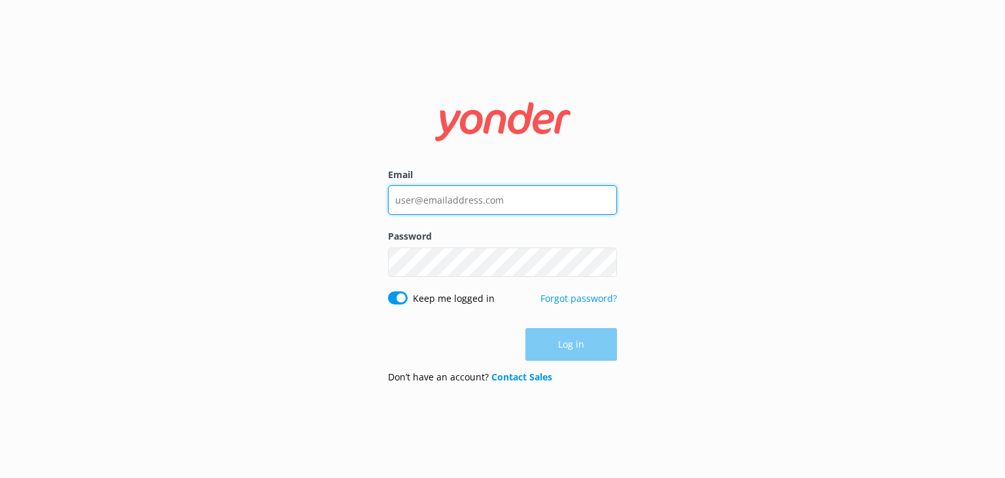
click at [458, 200] on input "Email" at bounding box center [502, 199] width 229 height 29
type input "[EMAIL_ADDRESS][DOMAIN_NAME]"
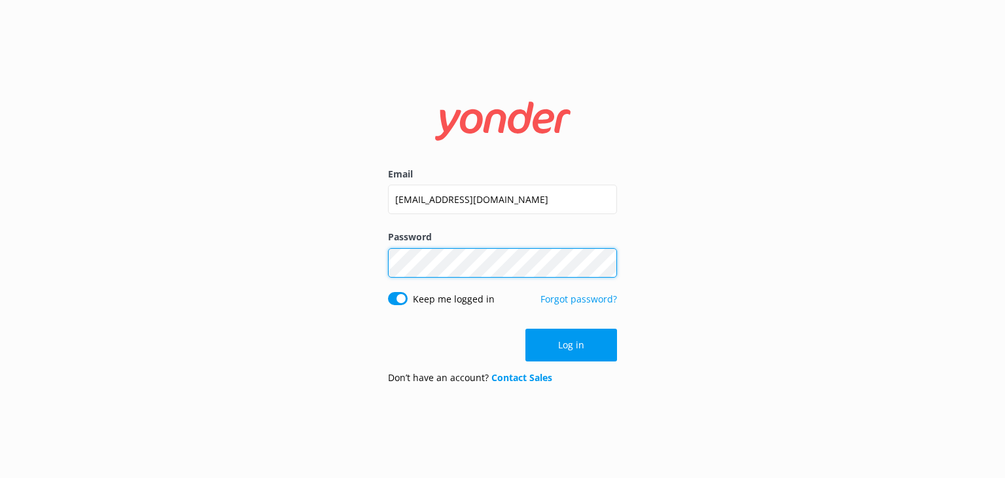
click button "Log in" at bounding box center [571, 344] width 92 height 33
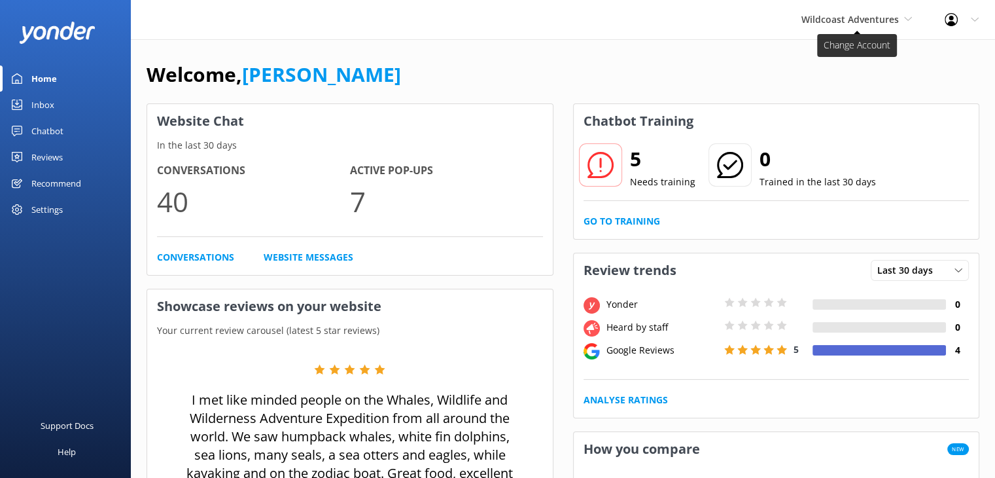
click at [819, 16] on span "Wildcoast Adventures" at bounding box center [850, 19] width 97 height 12
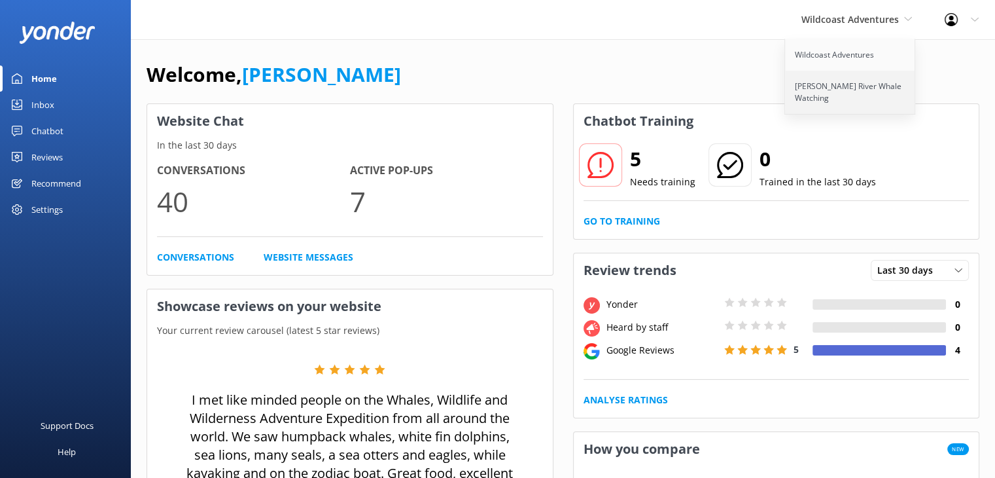
click at [857, 84] on link "Campbell River Whale Watching" at bounding box center [850, 92] width 131 height 43
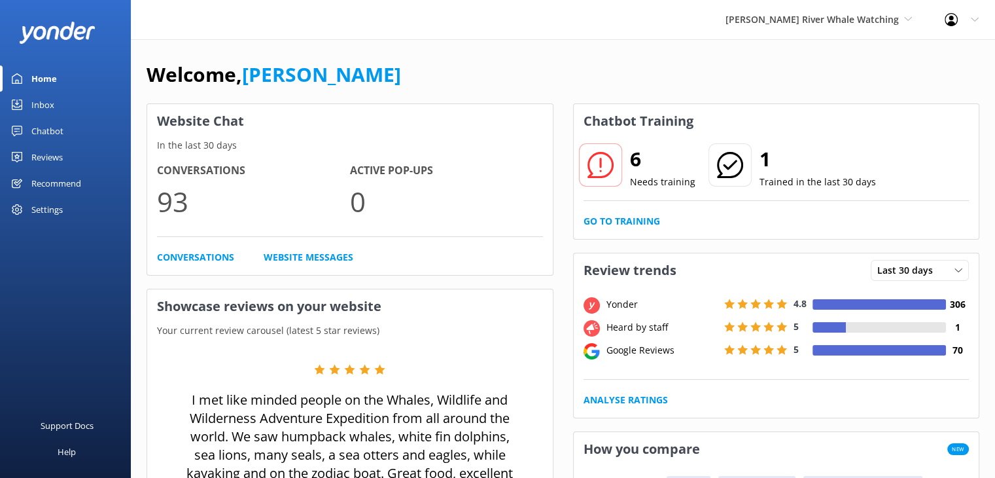
click at [38, 106] on div "Inbox" at bounding box center [42, 105] width 23 height 26
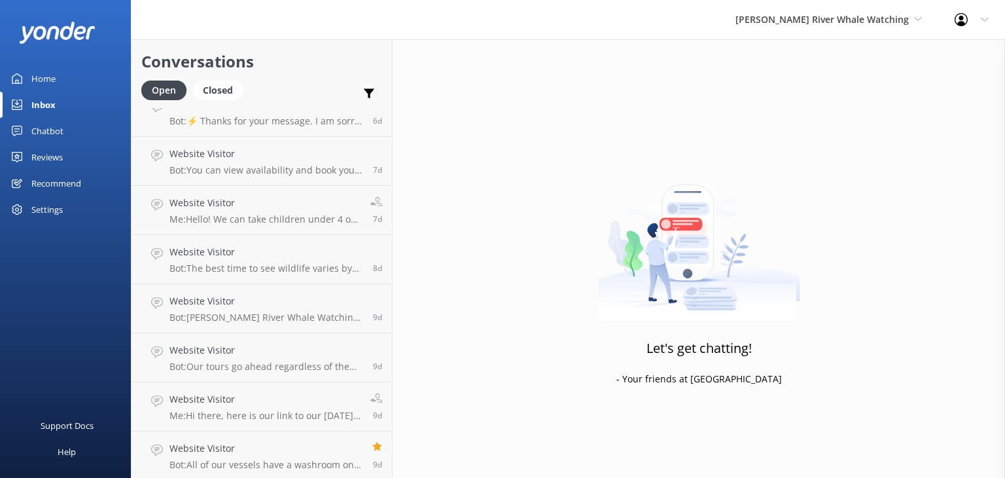
scroll to position [759, 0]
click at [291, 442] on h4 "Website Visitor" at bounding box center [265, 445] width 193 height 14
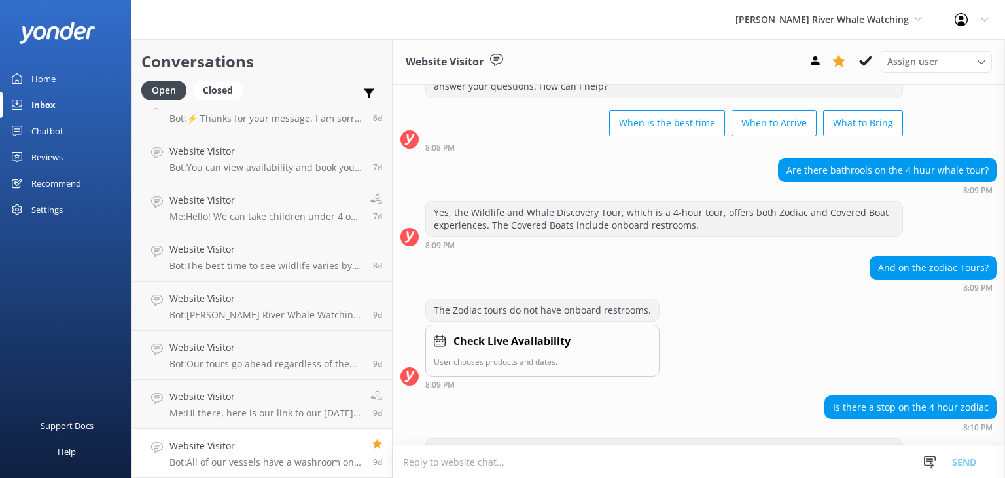
scroll to position [52, 0]
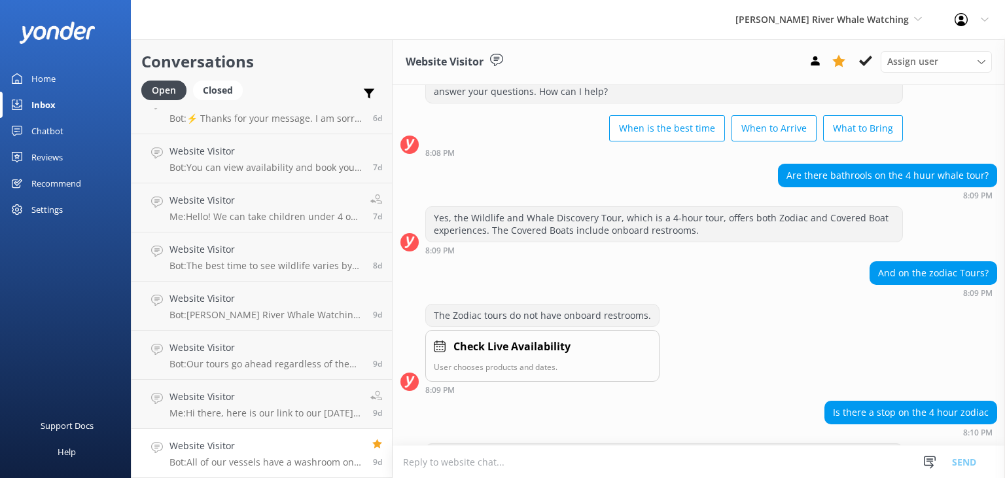
click at [605, 314] on div "The Zodiac tours do not have onboard restrooms." at bounding box center [542, 315] width 233 height 22
click at [629, 310] on div "The Zodiac tours do not have onboard restrooms." at bounding box center [542, 315] width 233 height 22
click at [487, 310] on div "The Zodiac tours do not have onboard restrooms." at bounding box center [542, 315] width 233 height 22
click at [920, 282] on div "And on the zodiac Tours?" at bounding box center [933, 273] width 126 height 22
click at [937, 272] on div "And on the zodiac Tours?" at bounding box center [933, 273] width 126 height 22
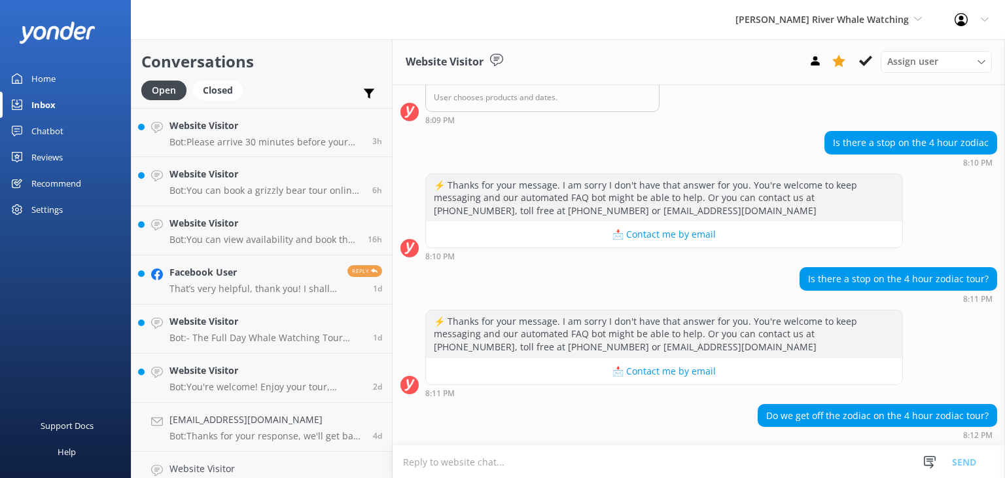
scroll to position [510, 0]
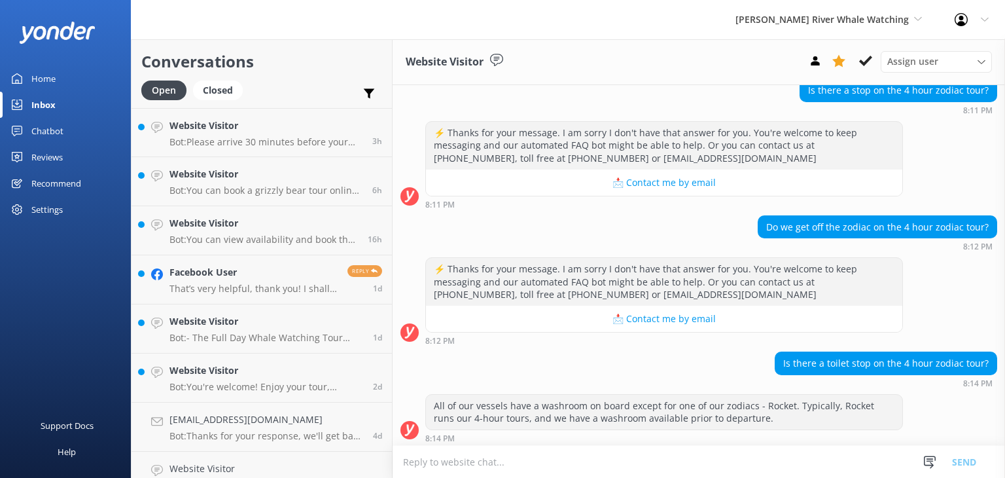
click at [42, 126] on div "Chatbot" at bounding box center [47, 131] width 32 height 26
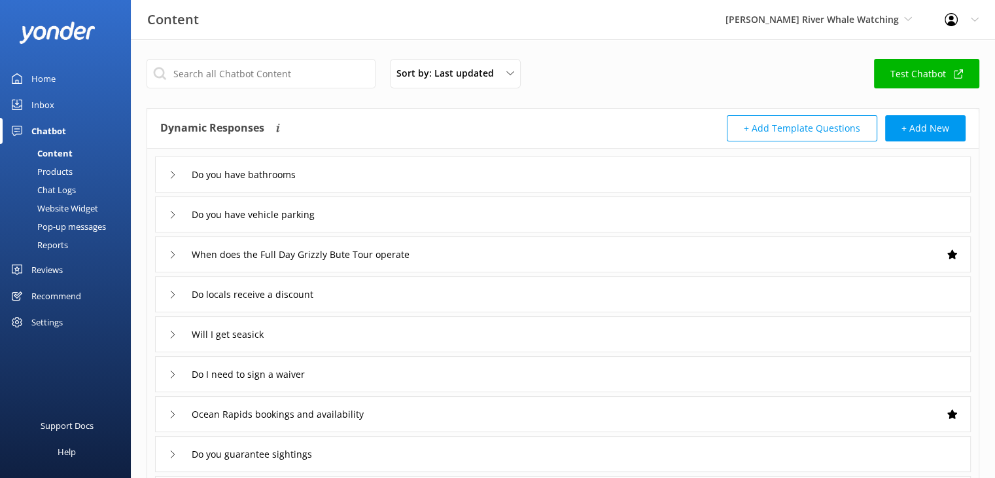
click at [50, 192] on div "Chat Logs" at bounding box center [42, 190] width 68 height 18
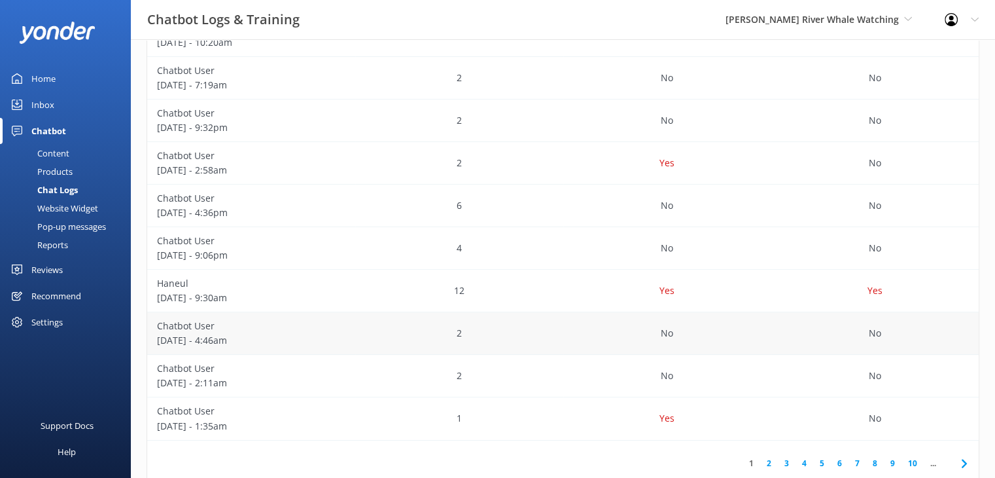
scroll to position [336, 0]
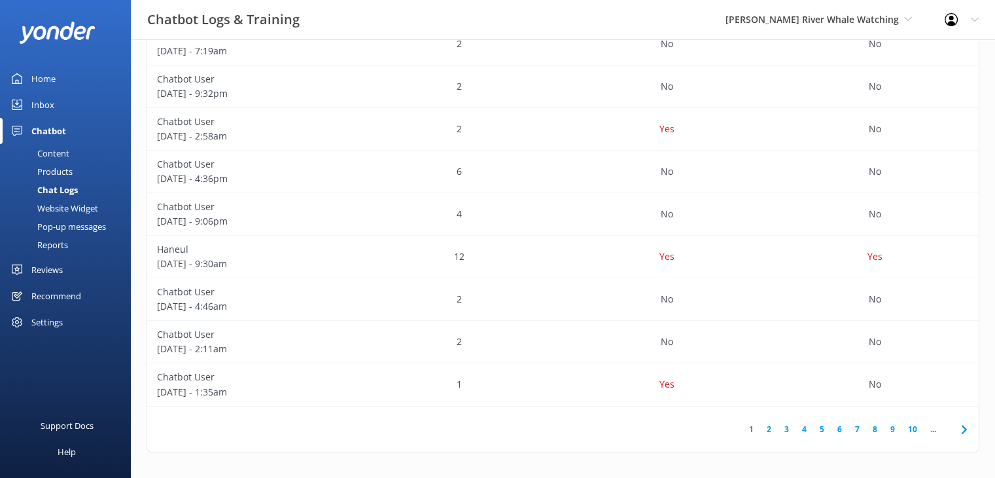
click at [845, 431] on link "6" at bounding box center [840, 429] width 18 height 12
click at [50, 99] on div "Inbox" at bounding box center [42, 105] width 23 height 26
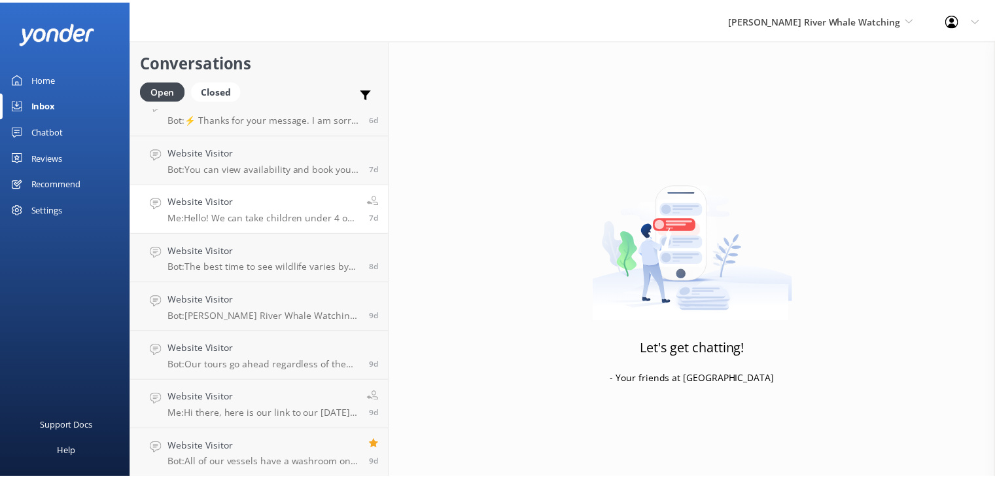
scroll to position [759, 0]
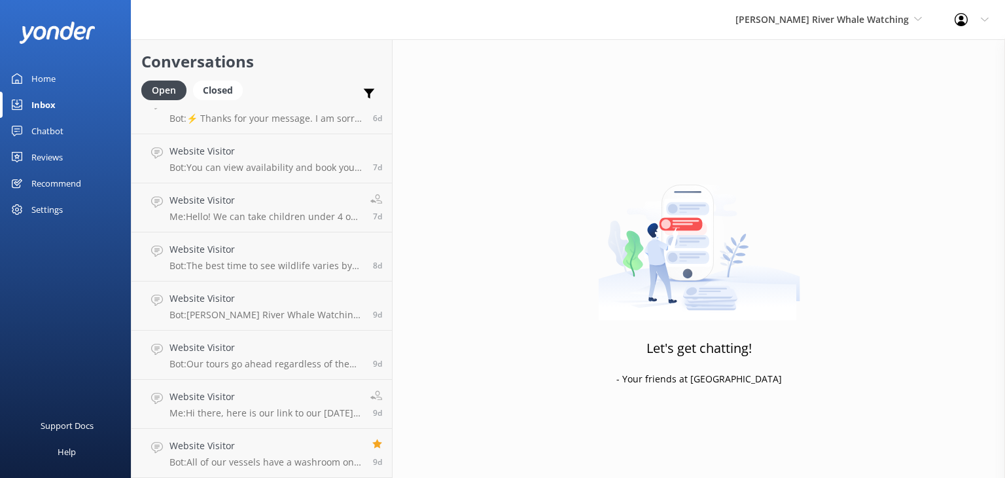
click at [43, 132] on div "Chatbot" at bounding box center [47, 131] width 32 height 26
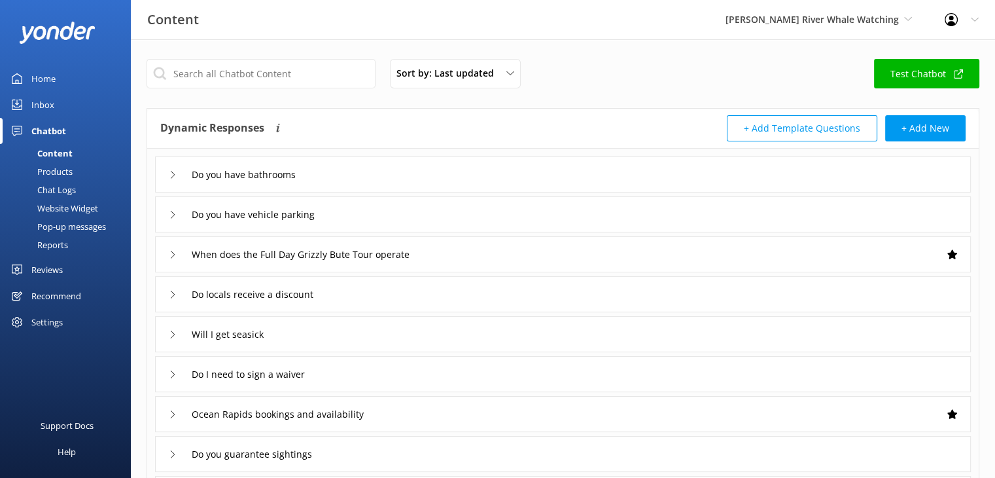
click at [66, 194] on div "Chat Logs" at bounding box center [42, 190] width 68 height 18
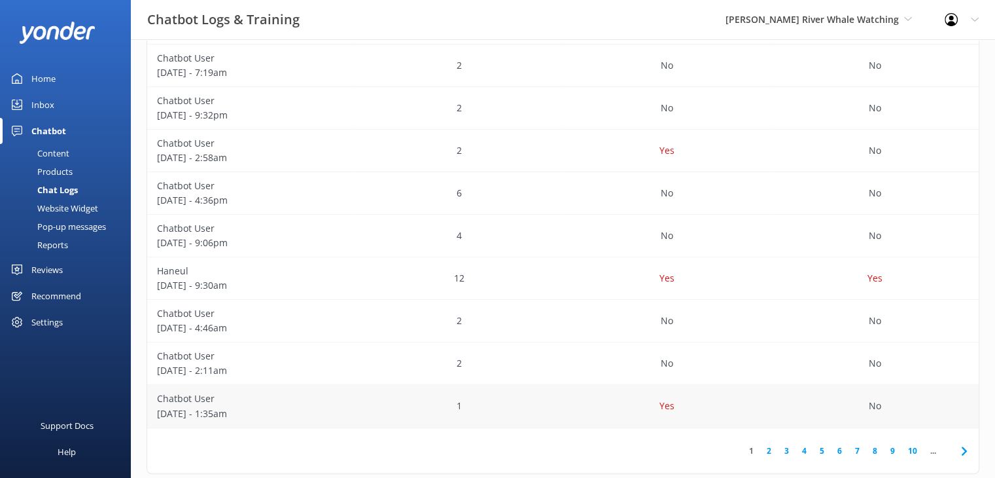
scroll to position [336, 0]
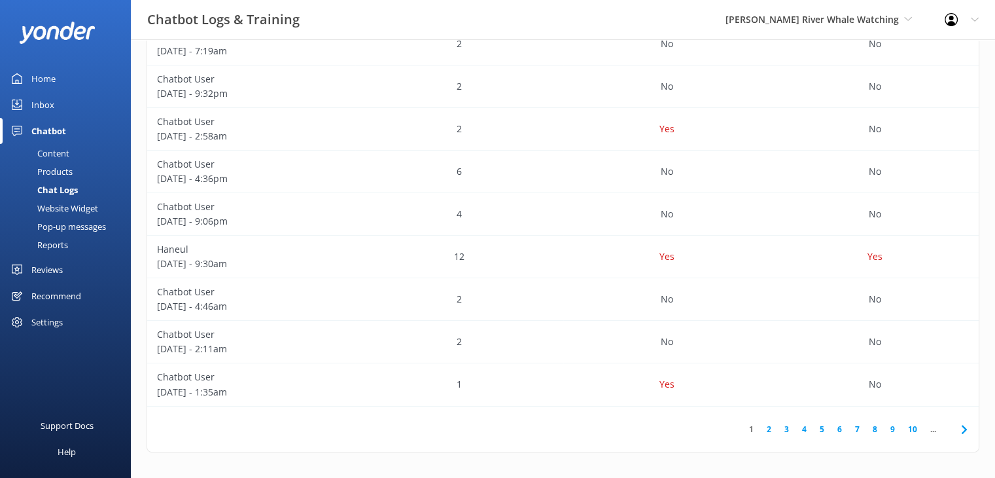
click at [770, 433] on link "2" at bounding box center [769, 429] width 18 height 12
click at [787, 432] on link "3" at bounding box center [787, 429] width 18 height 12
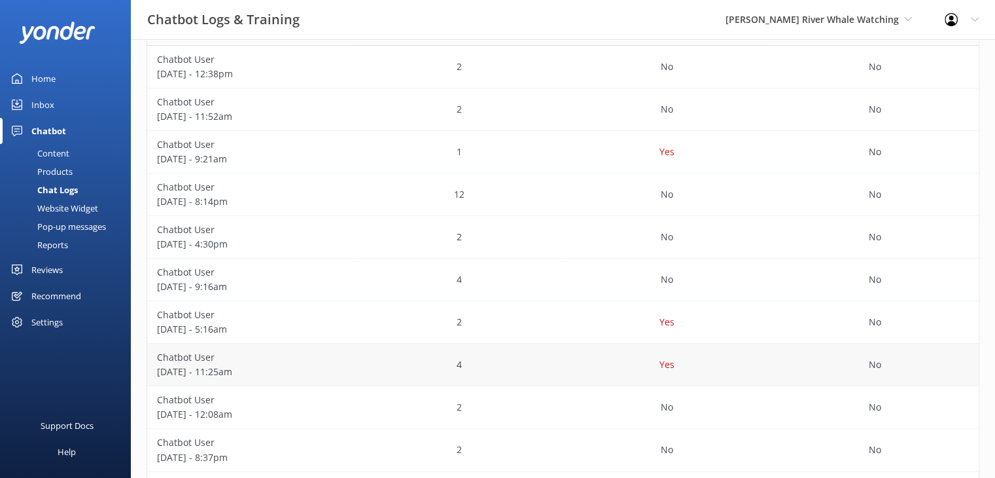
scroll to position [205, 0]
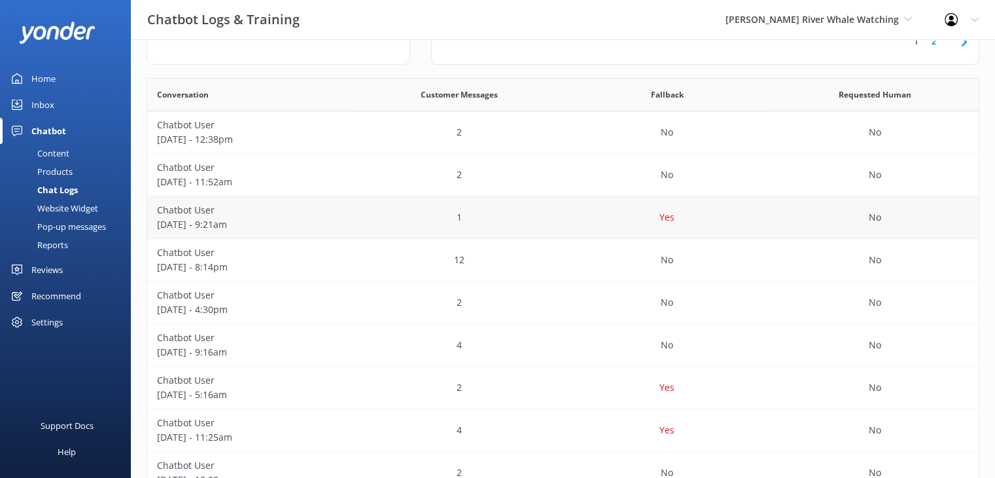
click at [186, 209] on p "Chatbot User" at bounding box center [251, 210] width 188 height 14
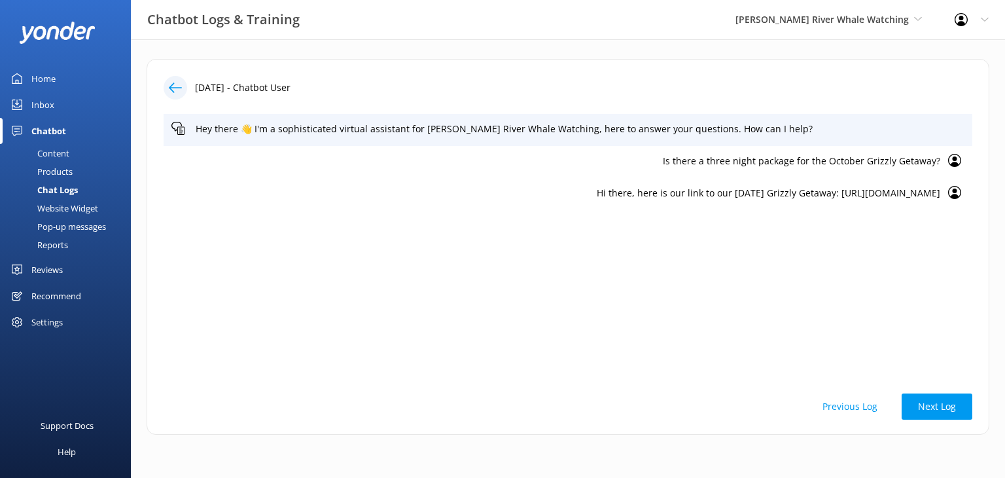
click at [851, 406] on button "Previous Log" at bounding box center [850, 406] width 88 height 26
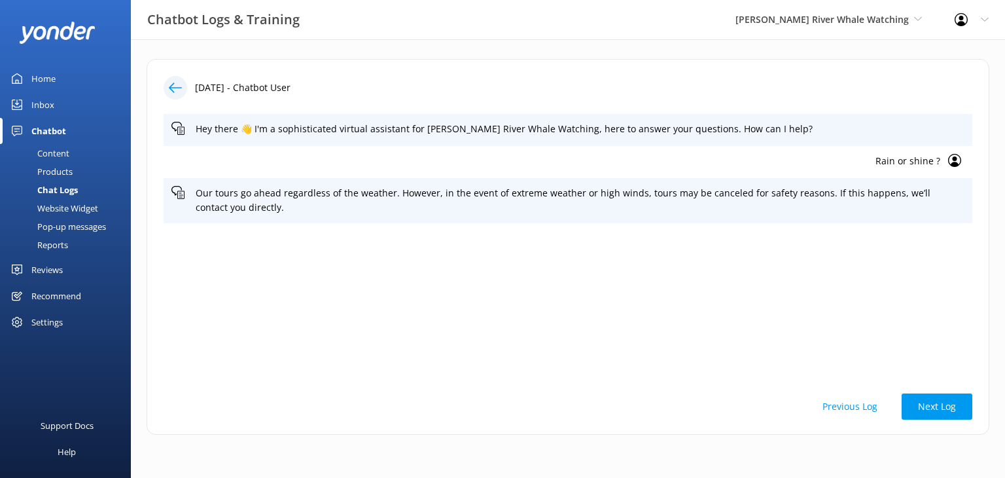
click at [849, 406] on button "Previous Log" at bounding box center [850, 406] width 88 height 26
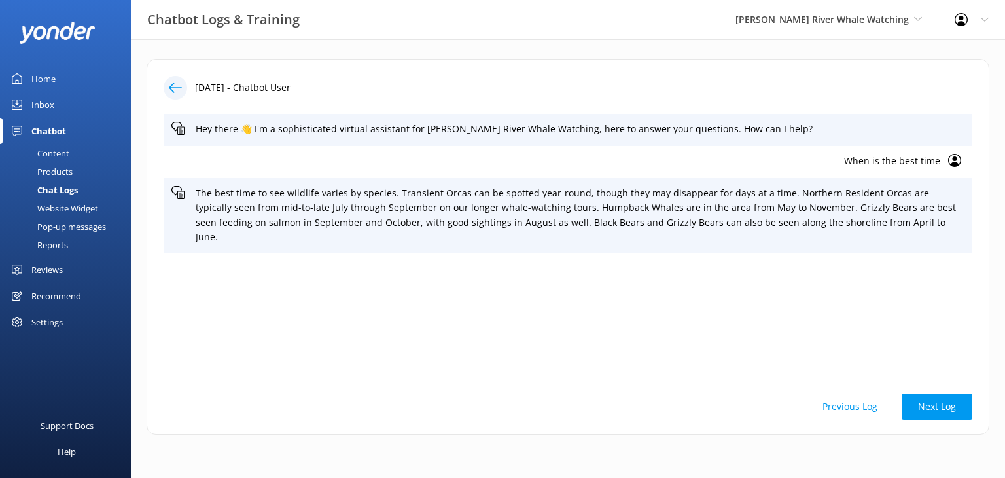
click at [849, 406] on button "Previous Log" at bounding box center [850, 406] width 88 height 26
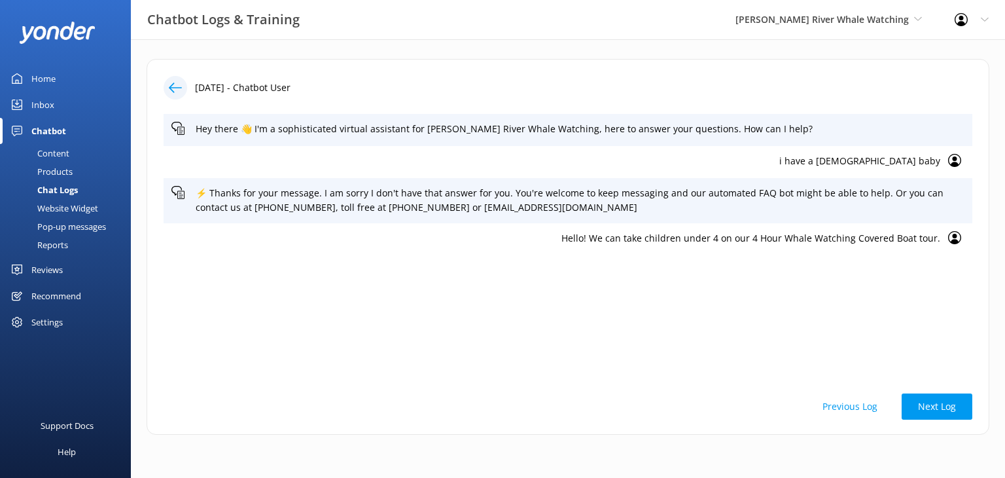
click at [849, 406] on button "Previous Log" at bounding box center [850, 406] width 88 height 26
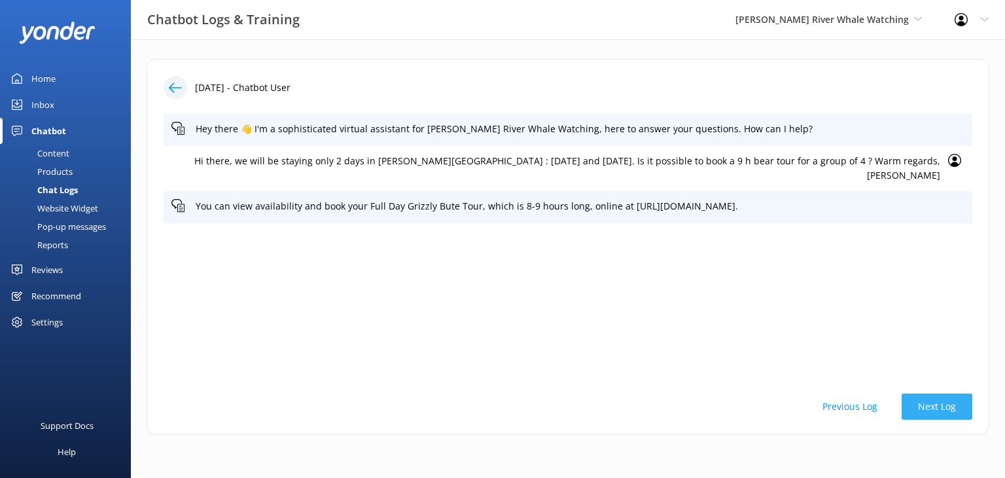
click at [924, 411] on button "Next Log" at bounding box center [937, 406] width 71 height 26
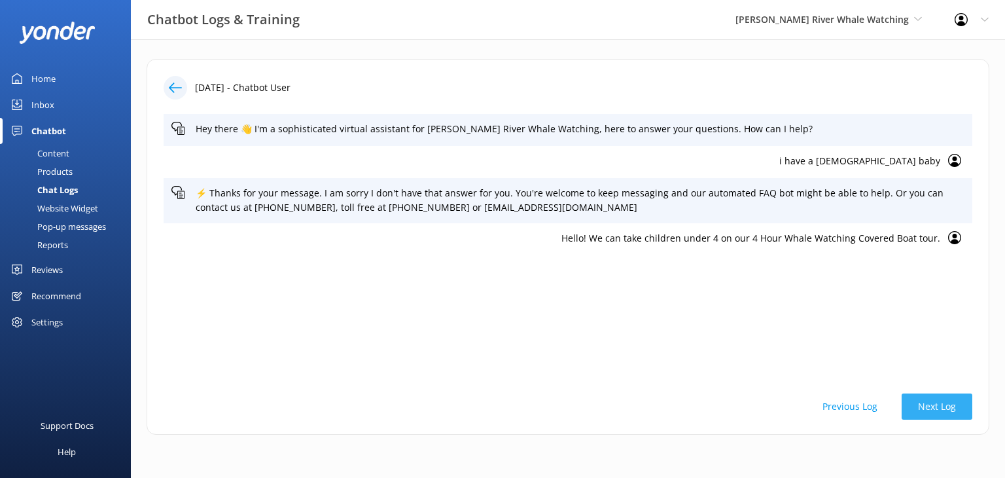
click at [926, 408] on button "Next Log" at bounding box center [937, 406] width 71 height 26
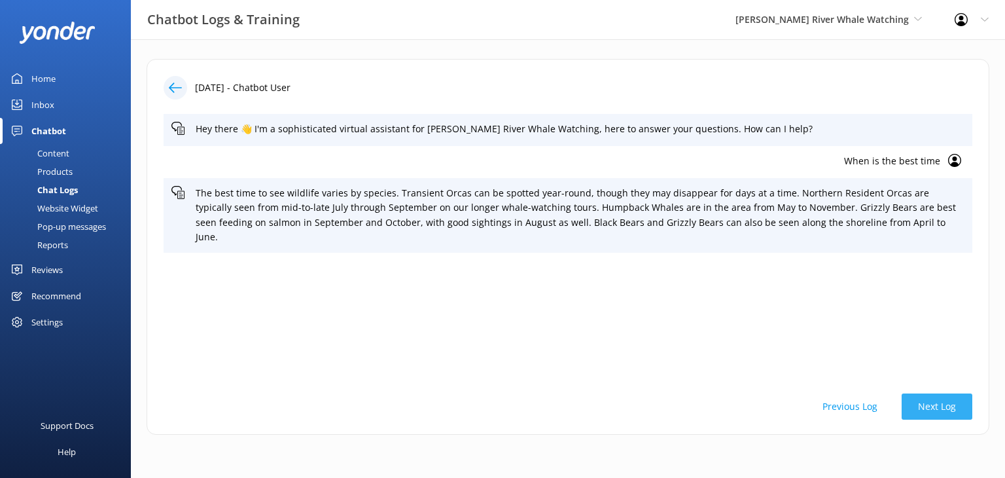
click at [926, 408] on button "Next Log" at bounding box center [937, 406] width 71 height 26
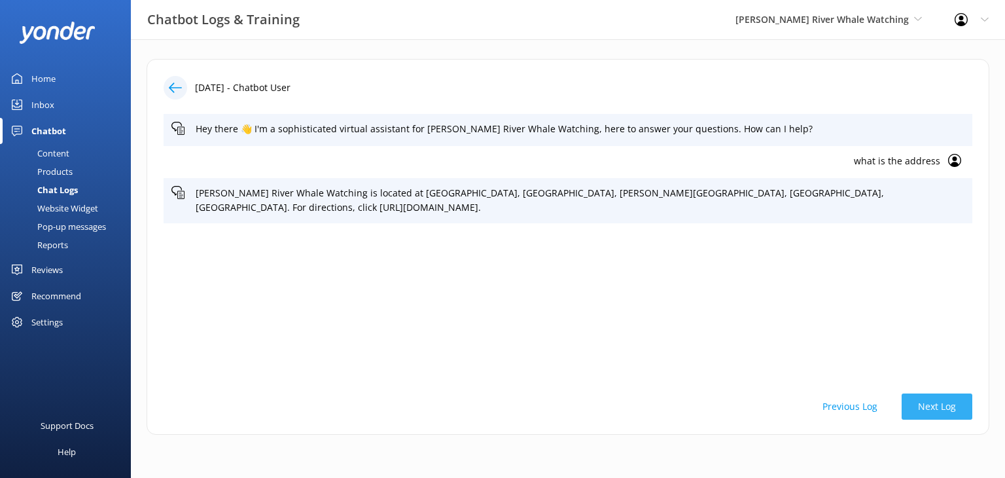
click at [926, 408] on button "Next Log" at bounding box center [937, 406] width 71 height 26
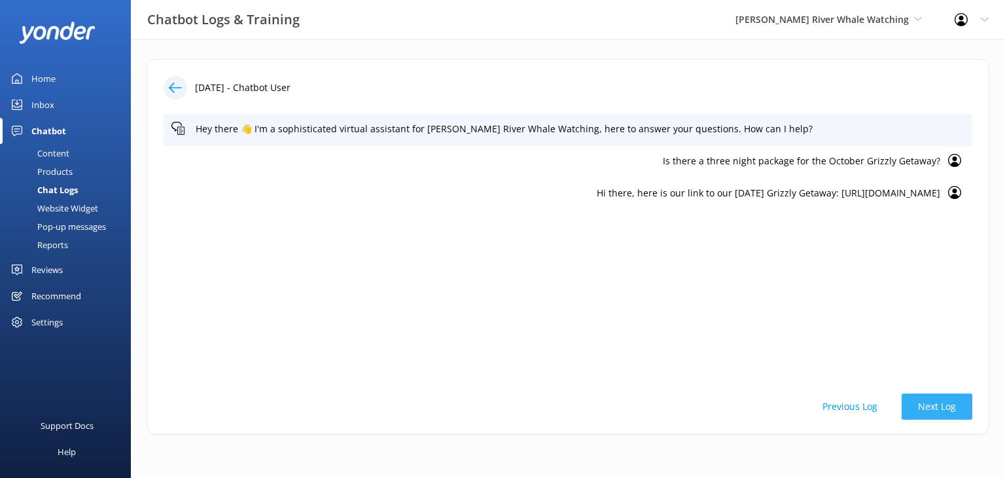
click at [926, 408] on button "Next Log" at bounding box center [937, 406] width 71 height 26
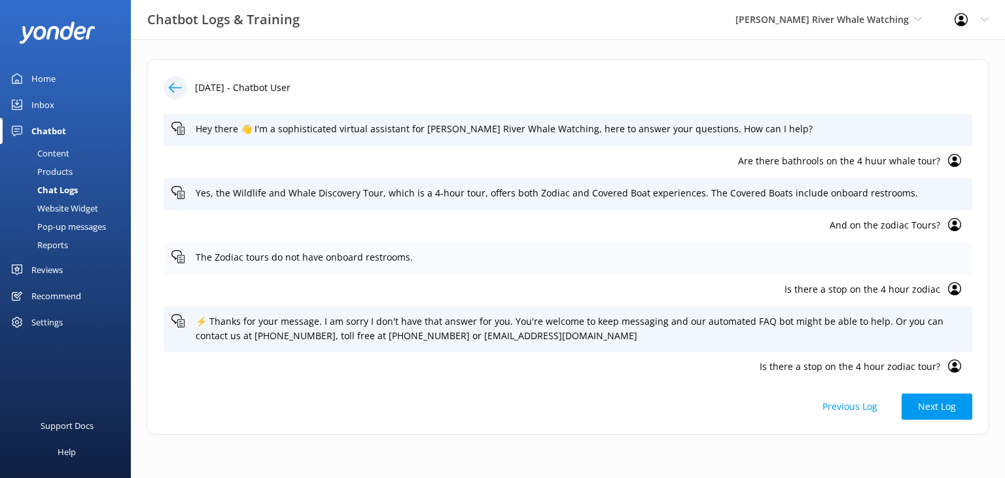
click at [177, 253] on icon at bounding box center [177, 256] width 13 height 13
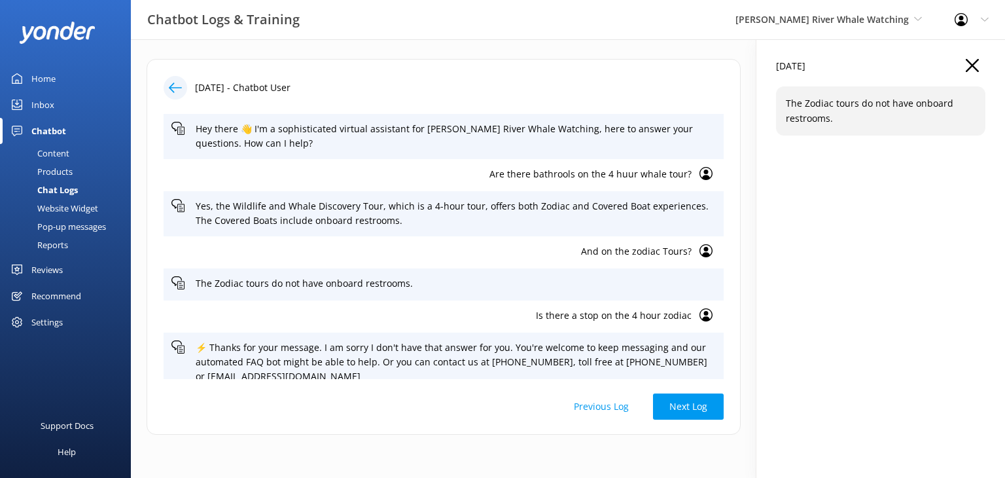
click at [887, 115] on p "The Zodiac tours do not have onboard restrooms." at bounding box center [881, 110] width 190 height 29
click at [700, 171] on icon at bounding box center [706, 173] width 13 height 13
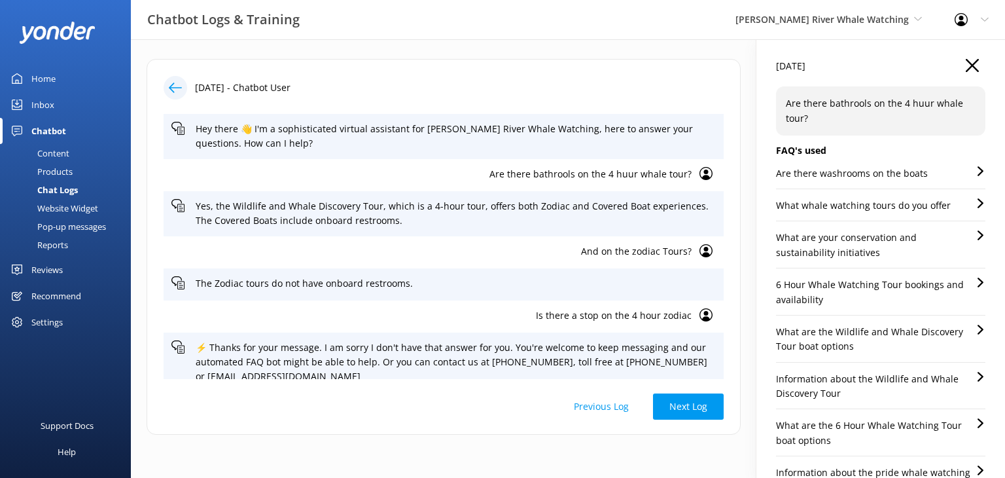
click at [654, 252] on p "And on the zodiac Tours?" at bounding box center [431, 251] width 520 height 14
